Goal: Browse casually

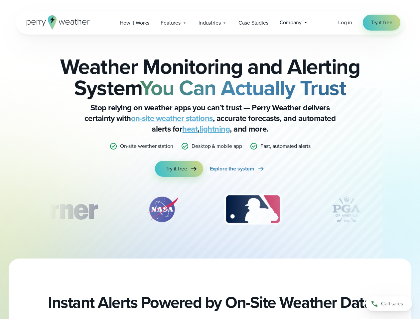
click at [210, 160] on div "Weather Monitoring and Alerting System You Can Actually Trust Stop relying on w…" at bounding box center [210, 116] width 322 height 121
click at [210, 23] on span "Industries" at bounding box center [210, 23] width 22 height 8
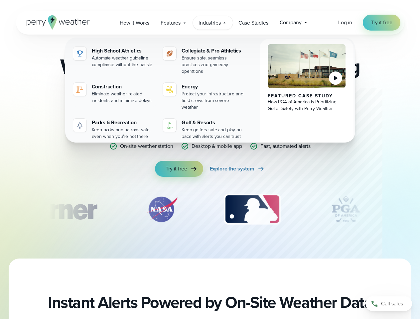
click at [210, 210] on div "slideshow" at bounding box center [210, 209] width 322 height 33
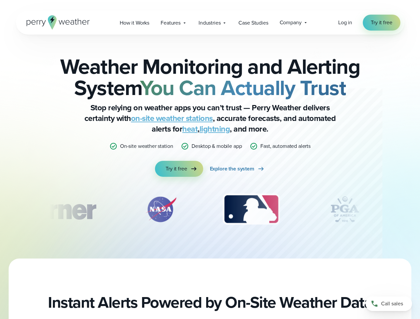
click at [0, 210] on div "Weather Monitoring and Alerting System You Can Actually Trust Stop relying on w…" at bounding box center [210, 147] width 420 height 224
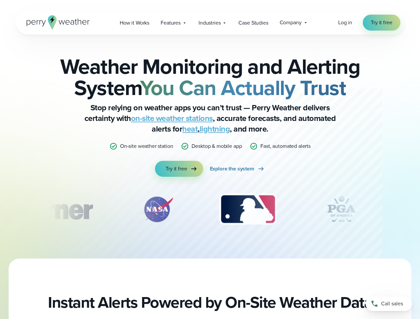
click at [0, 210] on div "Weather Monitoring and Alerting System You Can Actually Trust Stop relying on w…" at bounding box center [210, 147] width 420 height 224
